Goal: Download file/media

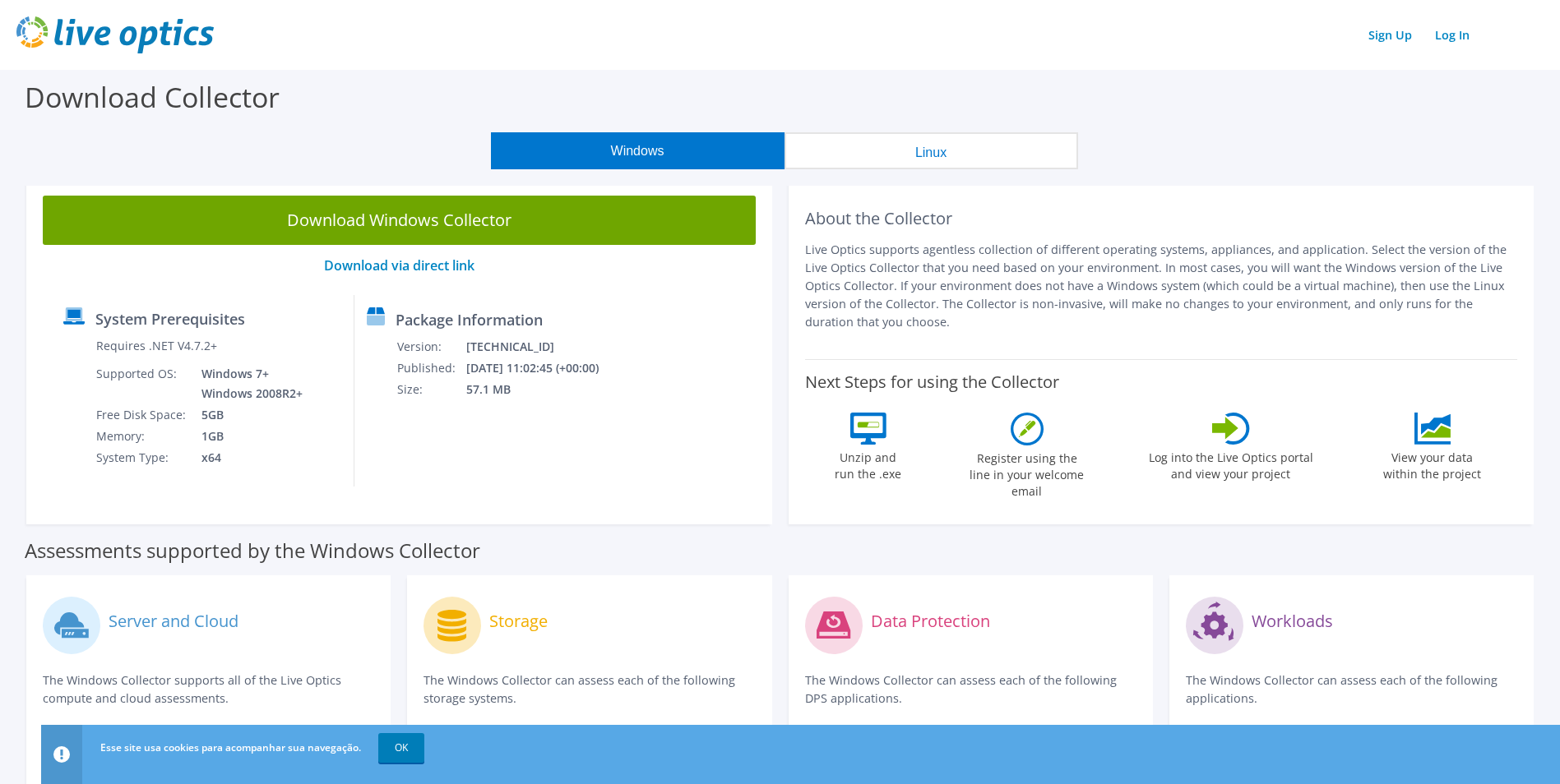
click at [601, 236] on link "Download Windows Collector" at bounding box center [399, 220] width 713 height 49
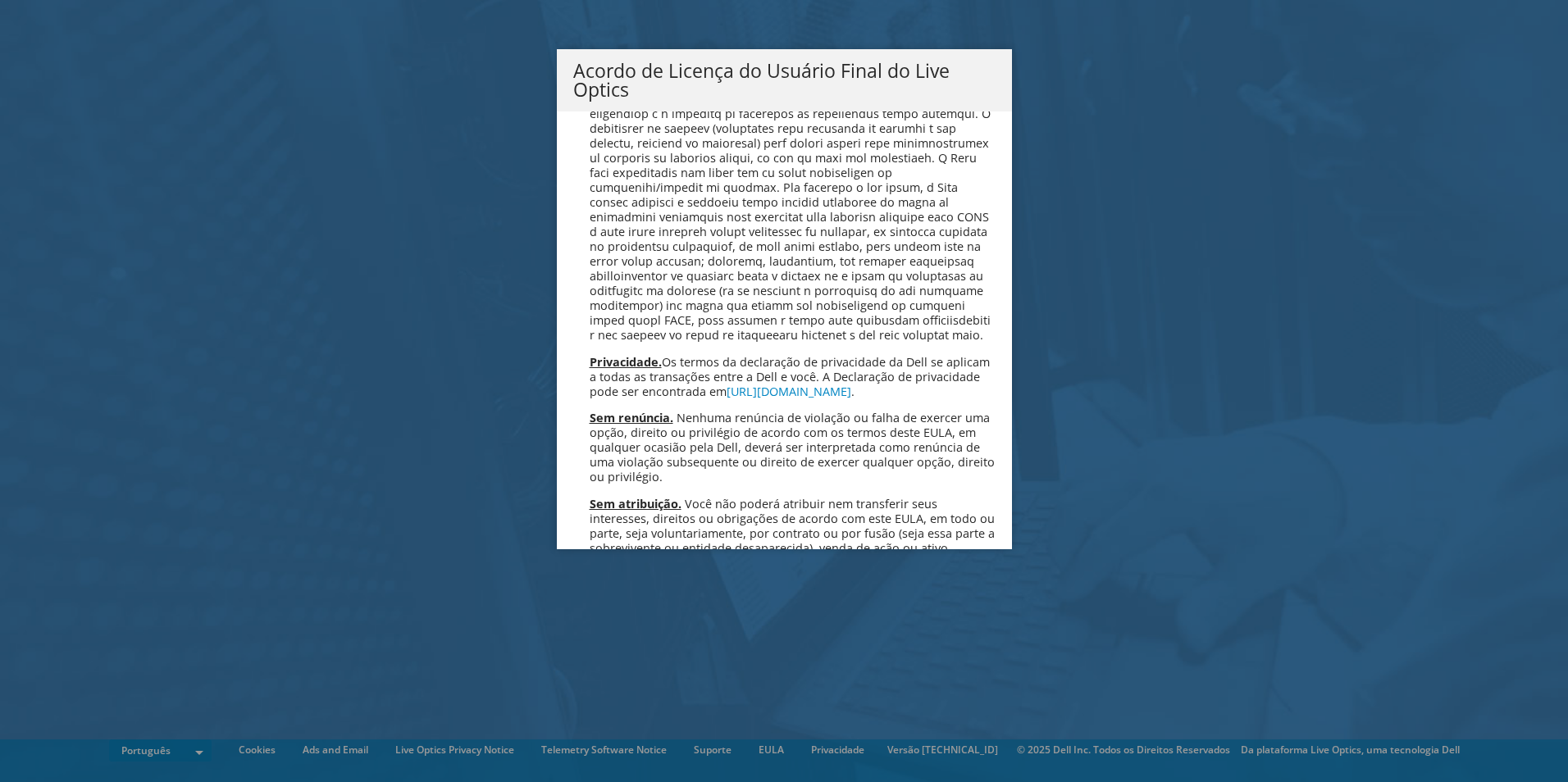
scroll to position [6555, 0]
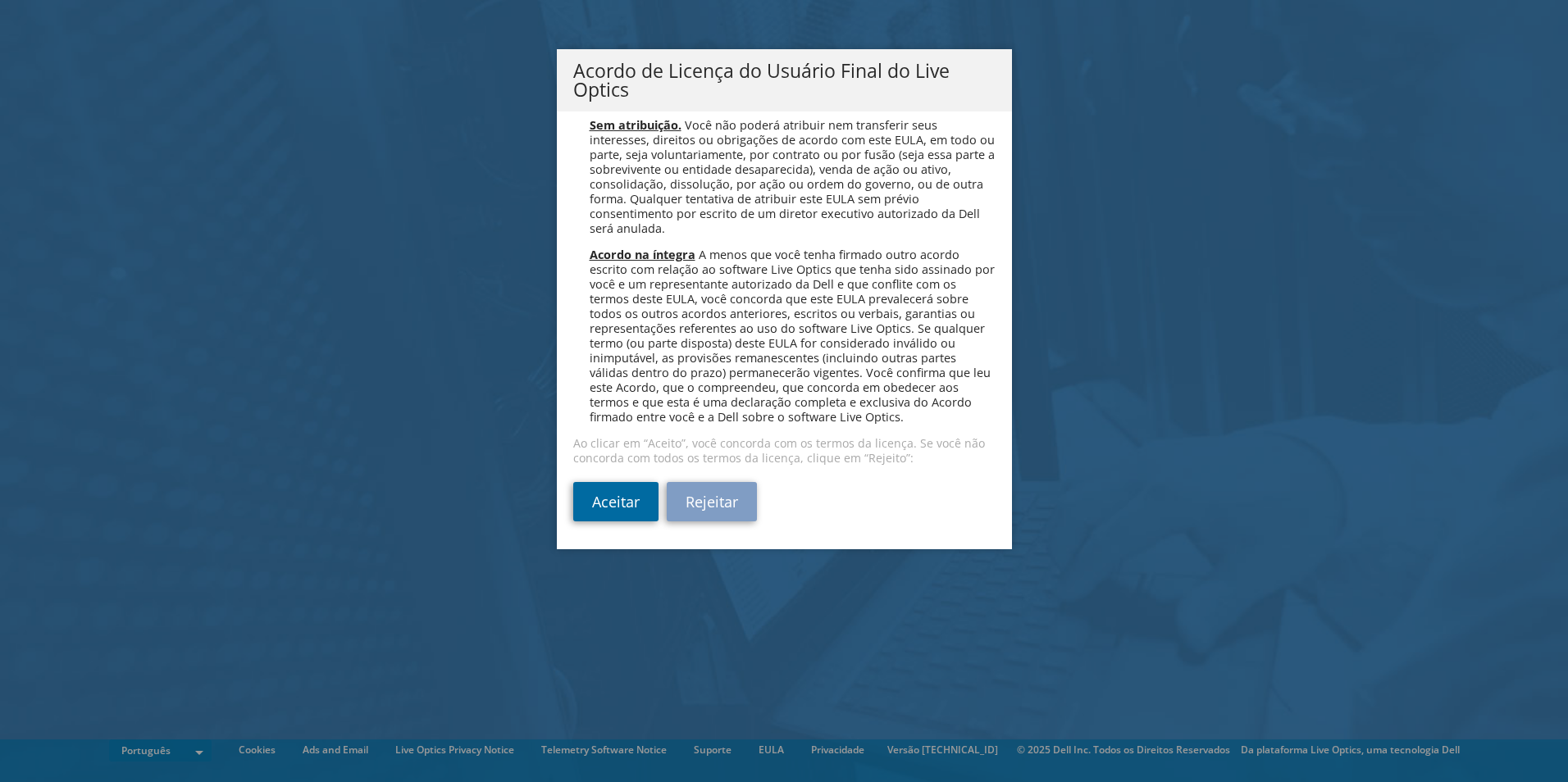
click at [609, 486] on link "Aceitar" at bounding box center [616, 502] width 86 height 39
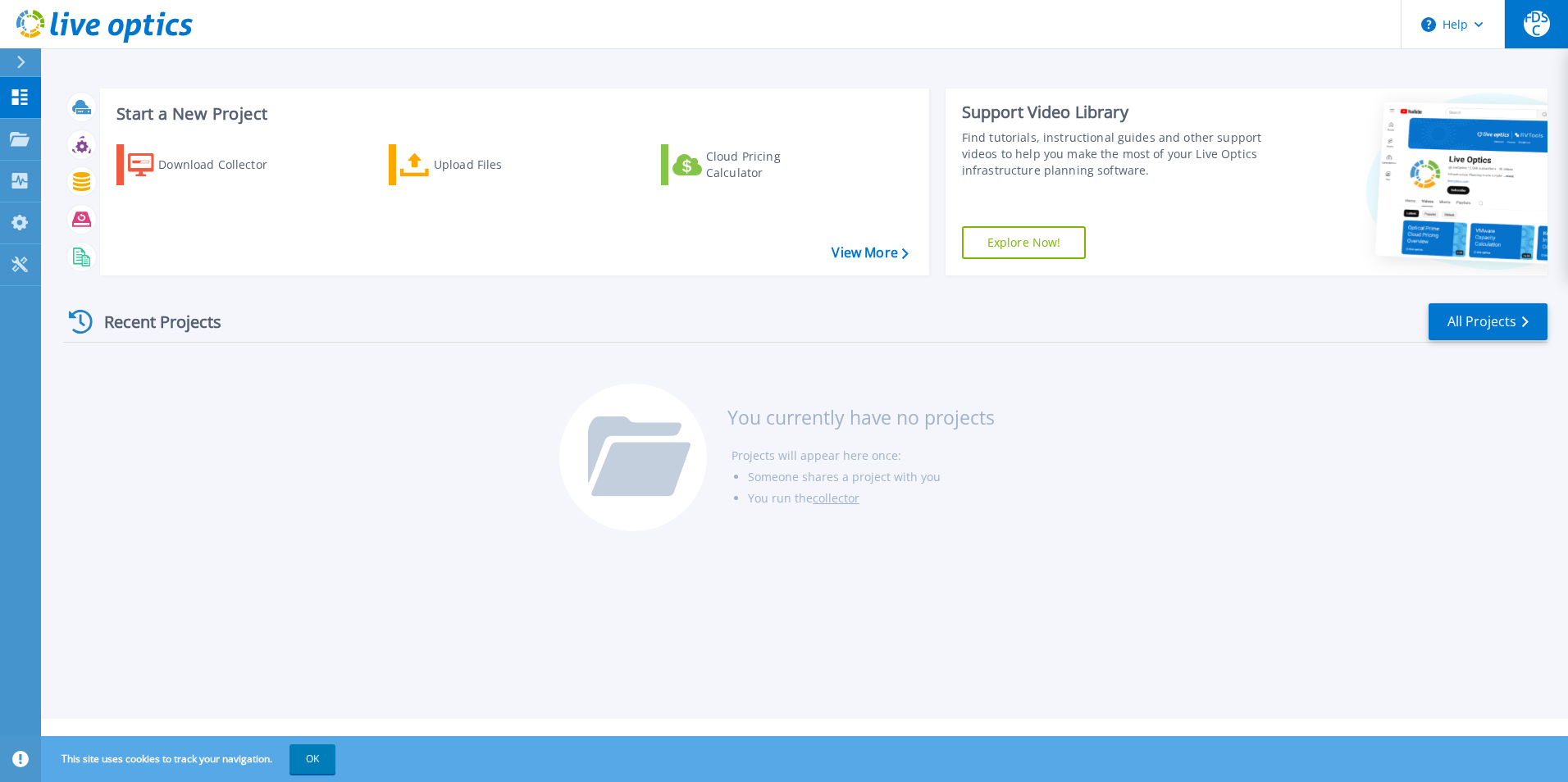
click at [1539, 32] on span "FDSC" at bounding box center [1537, 23] width 26 height 26
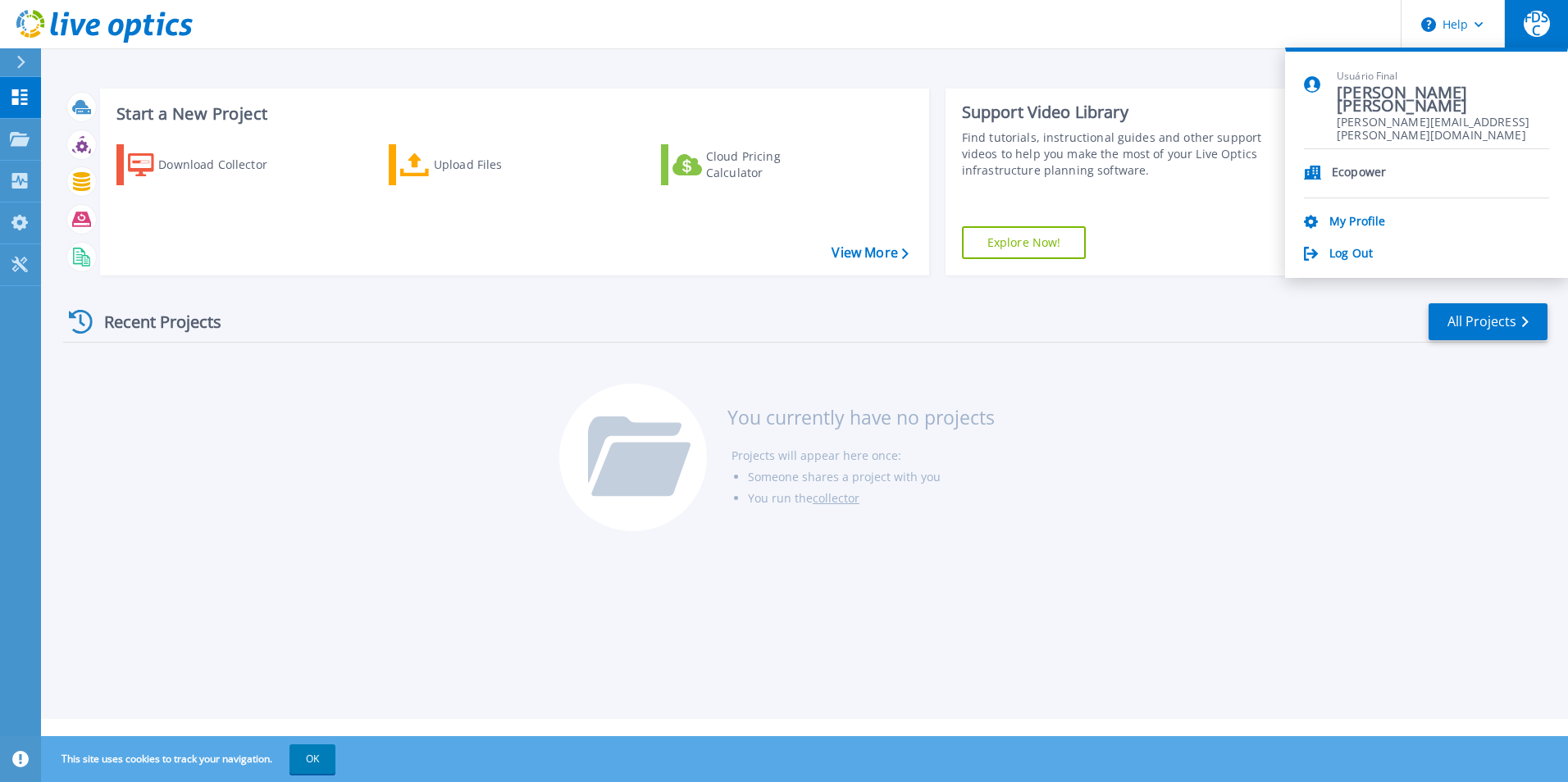
click at [1539, 32] on span "FDSC" at bounding box center [1537, 23] width 26 height 26
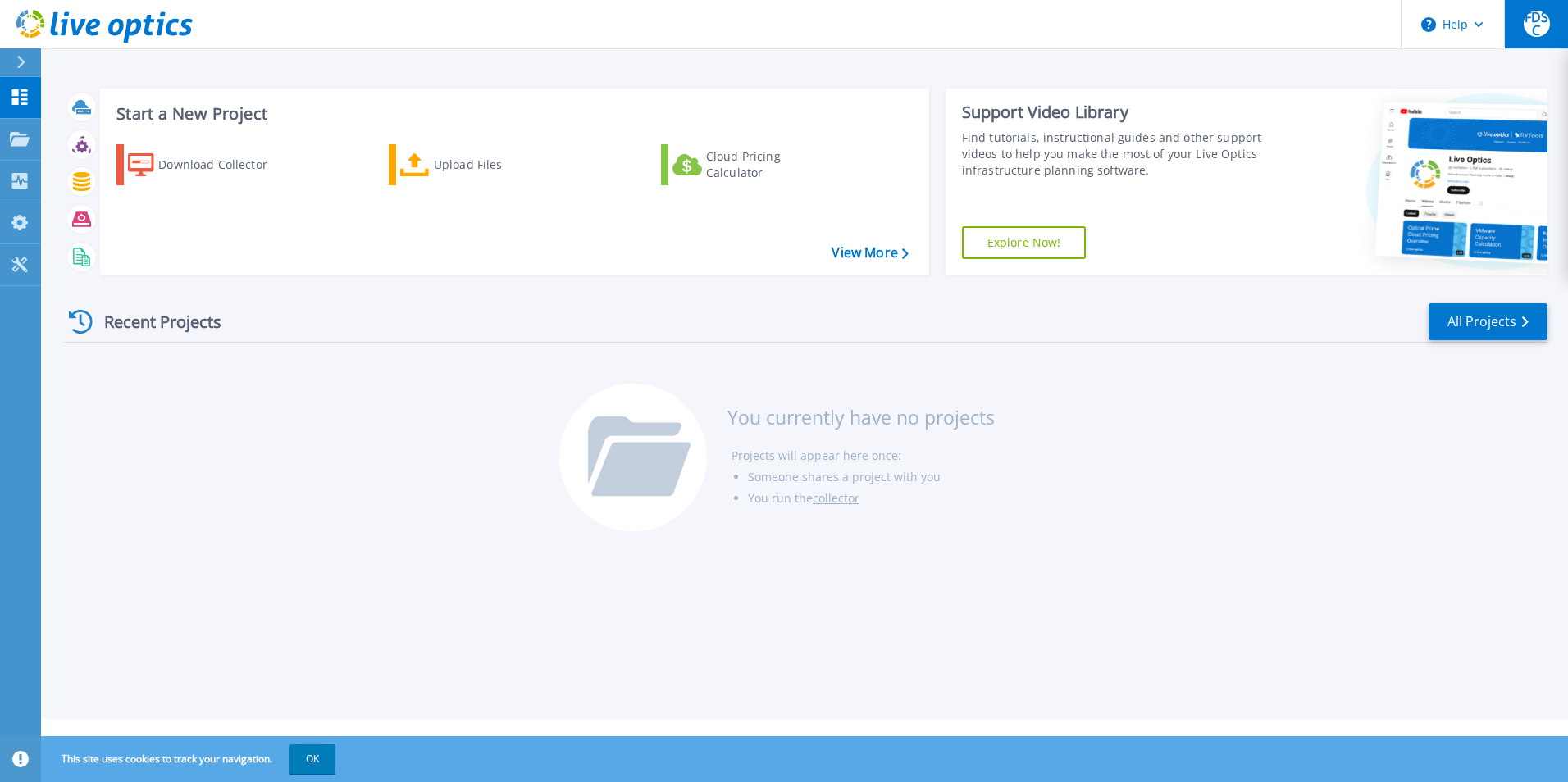
click at [1547, 52] on div "Start a New Project Download Collector Upload Files Cloud Pricing Calculator Vi…" at bounding box center [805, 360] width 1527 height 720
click at [1545, 31] on span "FDSC" at bounding box center [1537, 23] width 26 height 26
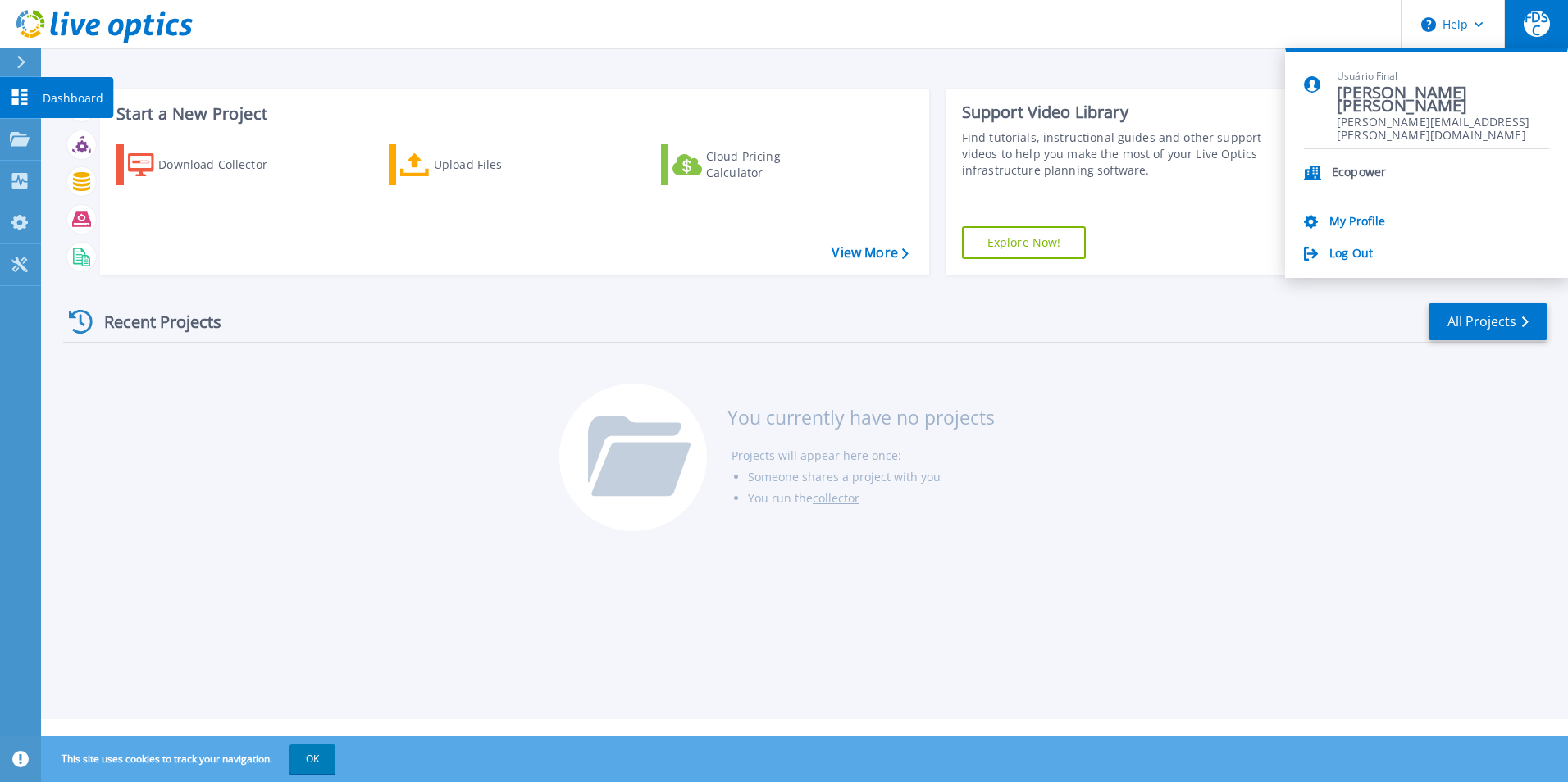
click at [35, 104] on link "Dashboard Dashboard" at bounding box center [21, 97] width 41 height 42
